Goal: Information Seeking & Learning: Learn about a topic

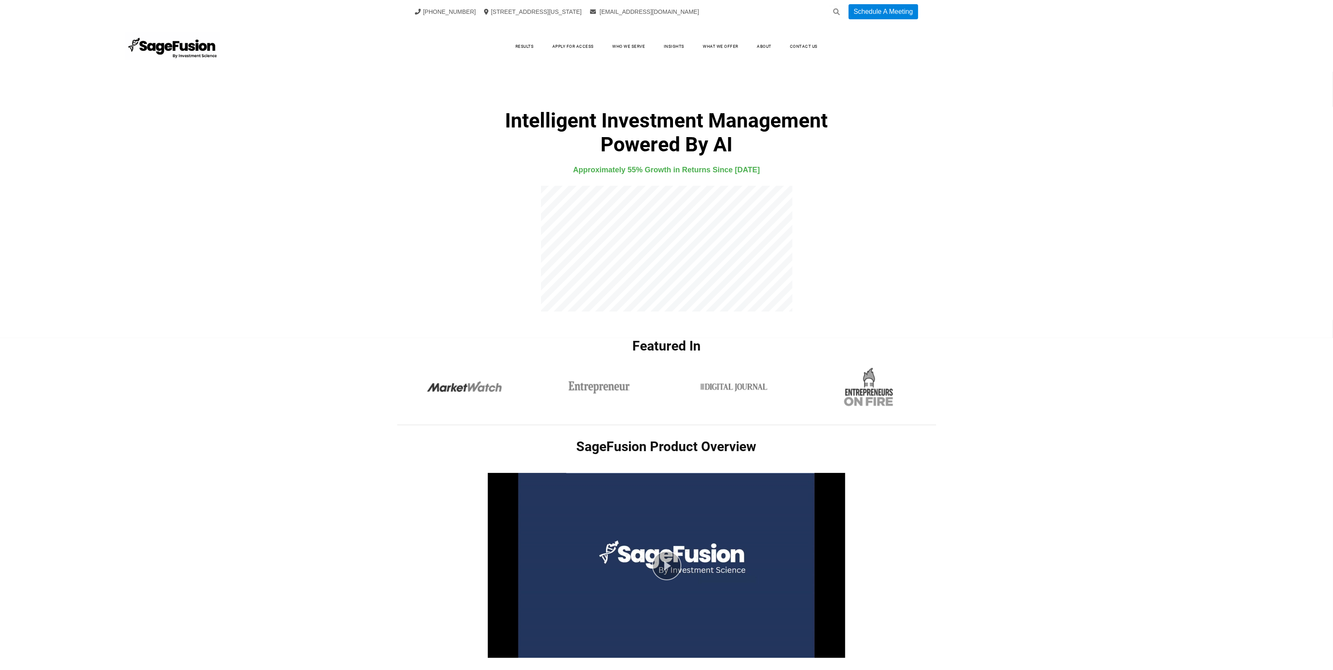
click at [1329, 135] on div "Intelligent Investment Management Powered By AI Approximately 55% Growth in Ret…" at bounding box center [666, 181] width 1333 height 270
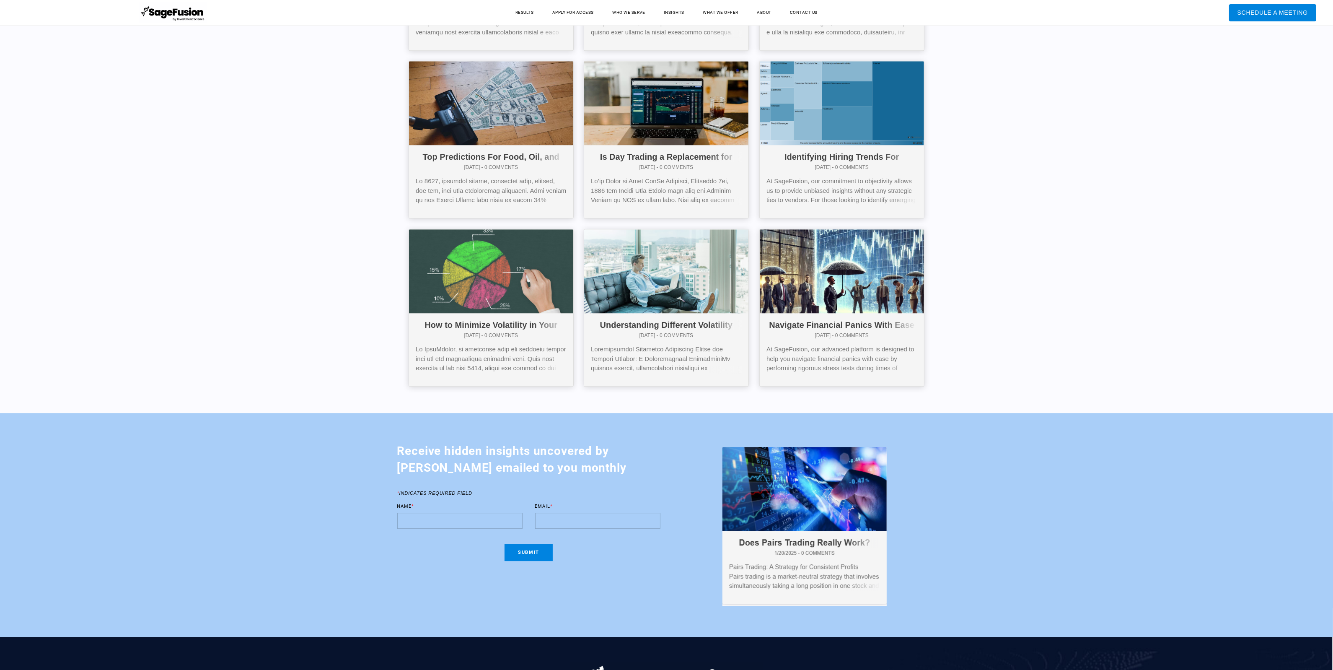
scroll to position [3490, 0]
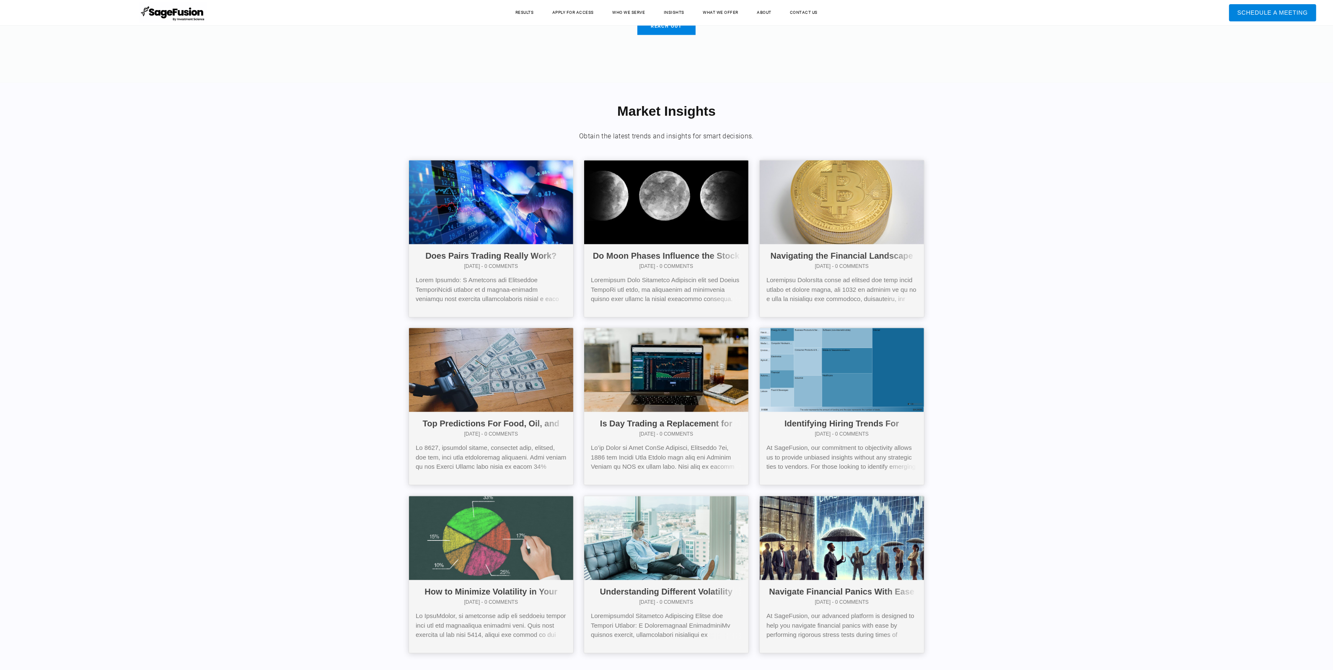
click at [1332, 460] on div "Market Insights ​Obtain the latest trends and insights for smart decisions. Doe…" at bounding box center [666, 381] width 1333 height 597
